Goal: Task Accomplishment & Management: Manage account settings

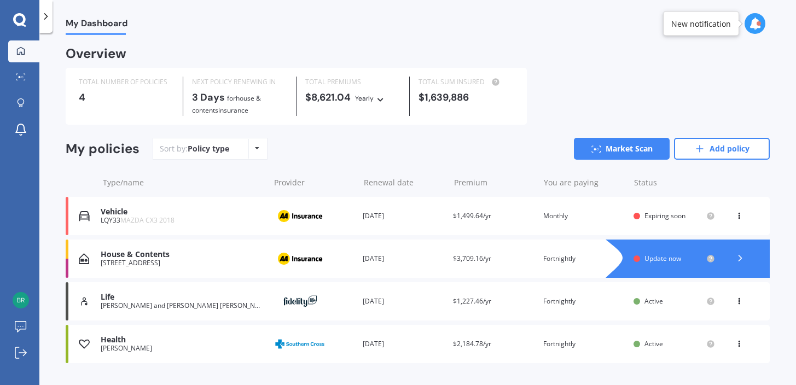
click at [739, 258] on polyline at bounding box center [740, 257] width 3 height 5
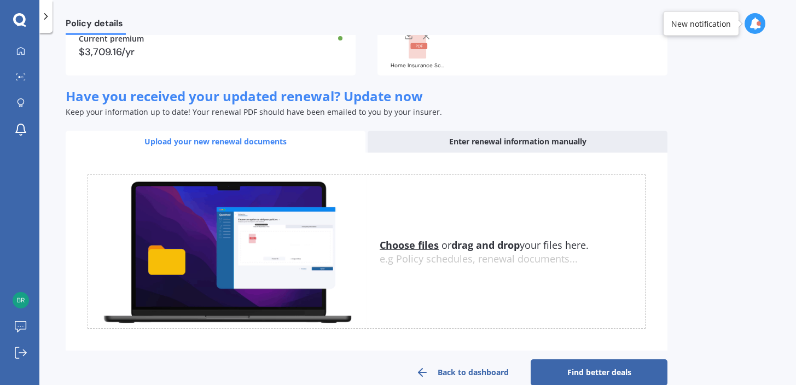
scroll to position [116, 0]
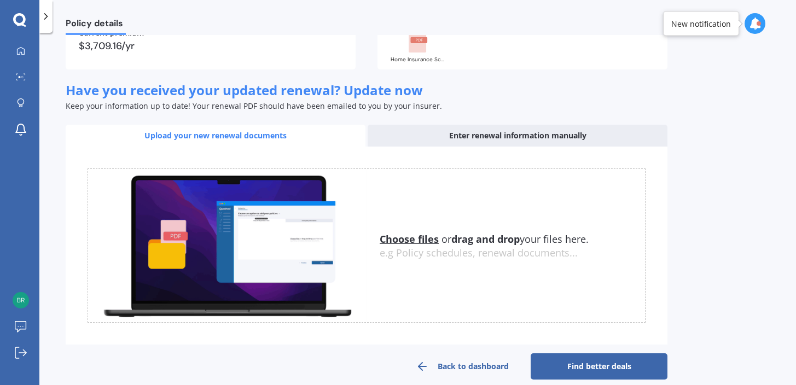
click at [545, 132] on div "Enter renewal information manually" at bounding box center [518, 136] width 300 height 22
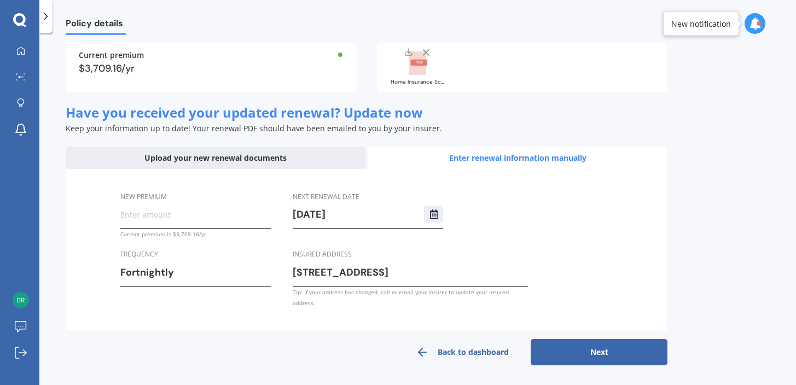
scroll to position [83, 0]
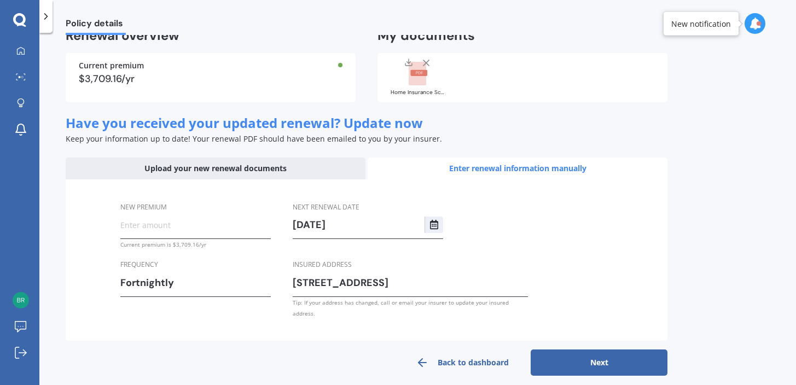
click at [193, 227] on input "New premium" at bounding box center [195, 225] width 150 height 16
click at [202, 226] on input "$163.00" at bounding box center [195, 225] width 150 height 16
type input "$163.17"
click at [580, 353] on button "Next" at bounding box center [599, 362] width 137 height 26
select select "02"
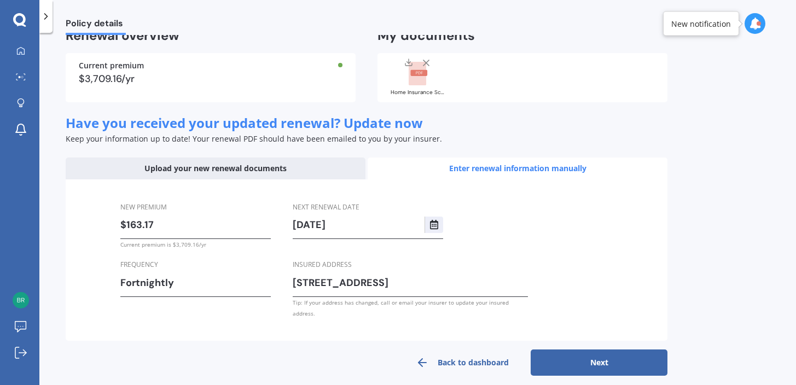
select select "09"
select select "2026"
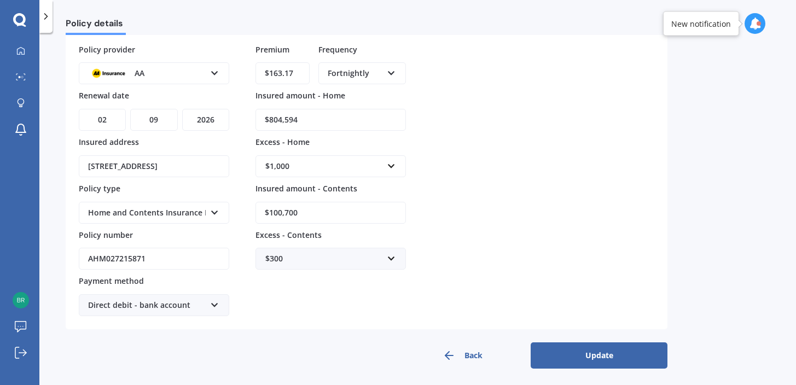
drag, startPoint x: 306, startPoint y: 115, endPoint x: 271, endPoint y: 117, distance: 35.0
click at [271, 117] on input "$804,594" at bounding box center [330, 120] width 150 height 22
type input "$2"
type input "$821,000"
drag, startPoint x: 316, startPoint y: 215, endPoint x: 242, endPoint y: 209, distance: 74.1
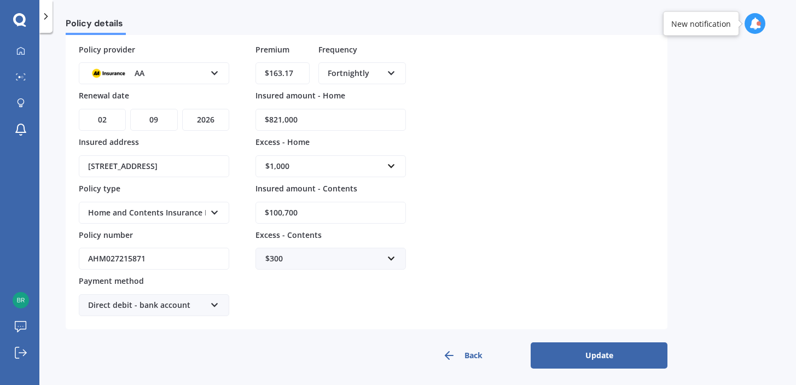
click at [242, 209] on div "Policy provider AA AA AMI AMP ANZ ASB Ando BNZ Co-Operative Bank FMG Initio Kiw…" at bounding box center [366, 180] width 575 height 273
paste input "84,73"
type input "$184,730"
click at [324, 257] on div "$300" at bounding box center [324, 259] width 118 height 12
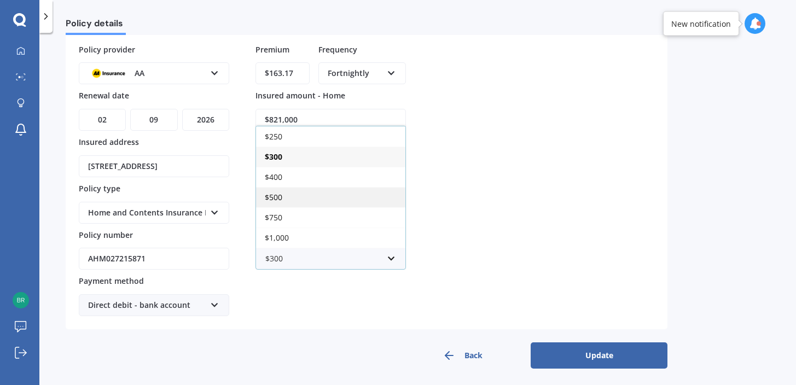
click at [297, 195] on div "$500" at bounding box center [330, 197] width 149 height 20
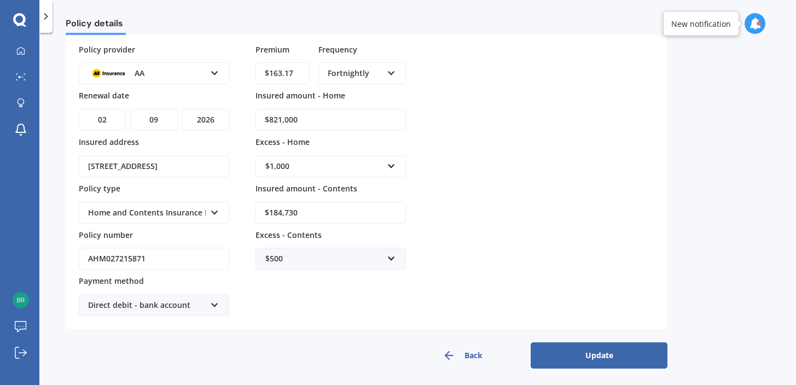
click at [602, 355] on button "Update" at bounding box center [599, 355] width 137 height 26
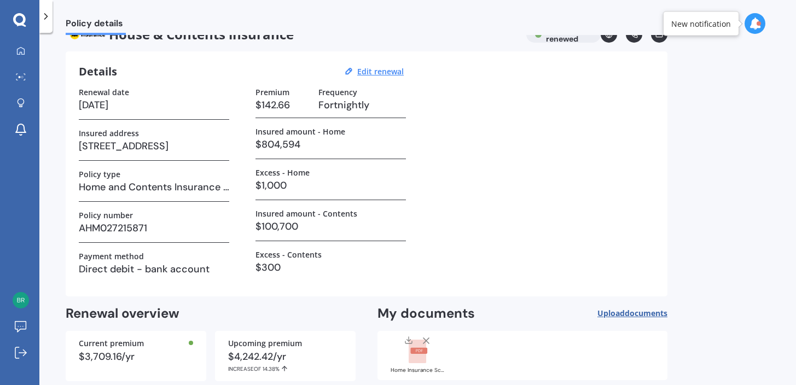
scroll to position [77, 0]
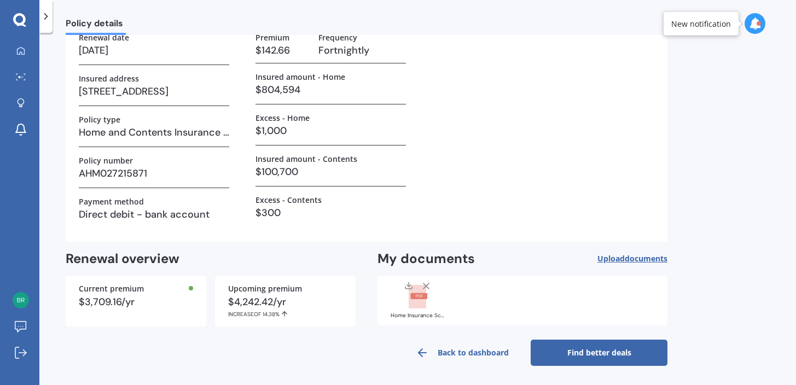
click at [470, 351] on link "Back to dashboard" at bounding box center [462, 353] width 137 height 26
